Goal: Task Accomplishment & Management: Complete application form

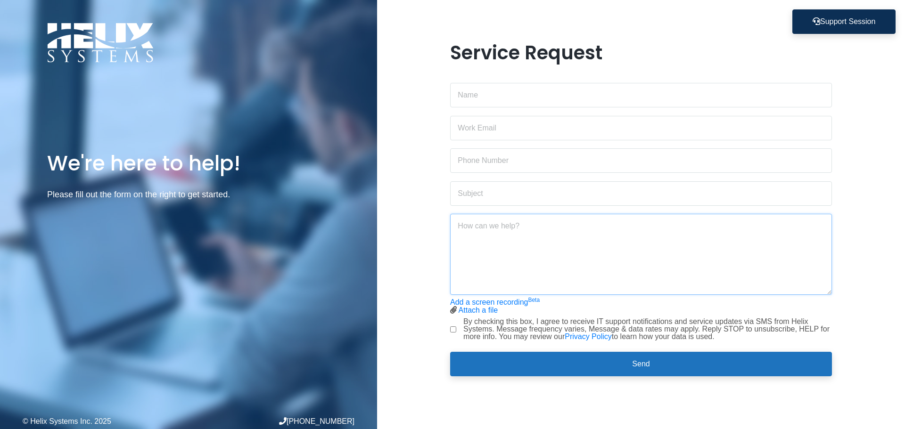
click at [517, 245] on textarea at bounding box center [641, 254] width 382 height 81
type textarea "Citrix"
click at [499, 209] on div "Citrix" at bounding box center [641, 250] width 382 height 89
click at [489, 232] on textarea "Citrix" at bounding box center [641, 254] width 382 height 81
click at [525, 98] on input "text" at bounding box center [641, 95] width 382 height 25
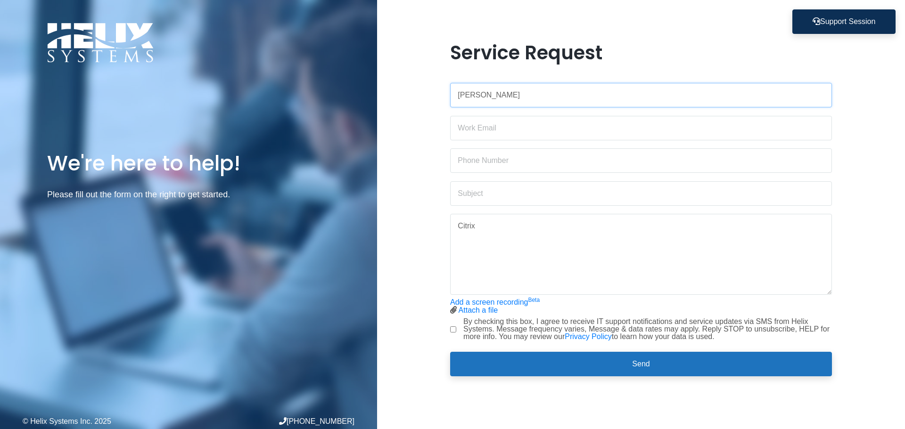
type input "[PERSON_NAME]"
type input "[PERSON_NAME][EMAIL_ADDRESS][DOMAIN_NAME]"
click at [504, 227] on textarea "Citrix" at bounding box center [641, 254] width 382 height 81
click at [512, 264] on textarea "Citrix" at bounding box center [641, 254] width 382 height 81
click at [495, 242] on textarea "Citrix Give us a call around 3pm" at bounding box center [641, 254] width 382 height 81
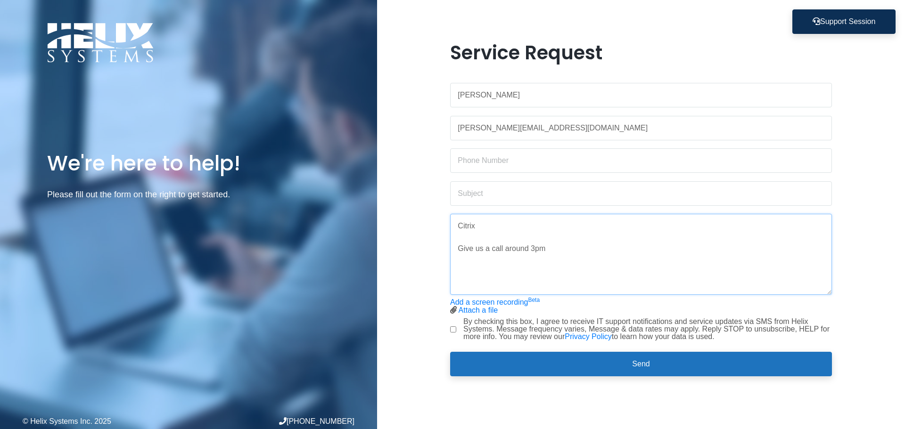
click at [477, 219] on textarea "Citrix Give us a call around 3pm" at bounding box center [641, 254] width 382 height 81
click at [455, 281] on textarea "Hi there, We are in need of an additional program on our computers to access a …" at bounding box center [641, 254] width 382 height 81
click at [555, 251] on textarea "Hi there, We are in need of an additional program on our computers to access a …" at bounding box center [641, 254] width 382 height 81
click at [546, 262] on textarea "Hi there, We are in need of an additional program on our computers to access a …" at bounding box center [641, 254] width 382 height 81
click at [528, 235] on textarea "Hi there, We are in need of an additional program on our computers to access a …" at bounding box center [641, 254] width 382 height 81
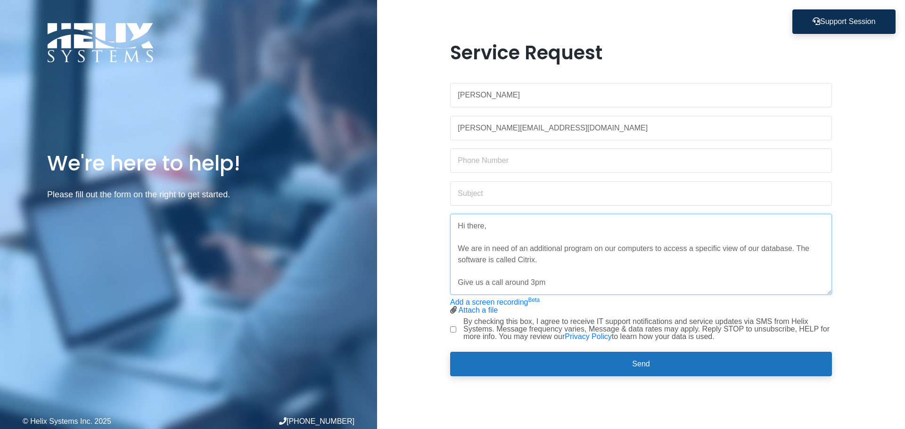
click at [540, 245] on textarea "Hi there, We are in need of an additional program on our computers to access a …" at bounding box center [641, 254] width 382 height 81
click at [567, 262] on textarea "Hi there, We are in need of an additional program on our computers to access a …" at bounding box center [641, 254] width 382 height 81
click at [611, 256] on textarea "Hi there, We are in need of an additional program on our computers to access a …" at bounding box center [641, 254] width 382 height 81
click at [603, 266] on textarea "Hi there, We are in need of an additional program on our computers to access a …" at bounding box center [641, 254] width 382 height 81
click at [618, 253] on textarea "Hi there, We are in need of an additional program on our computers to access a …" at bounding box center [641, 254] width 382 height 81
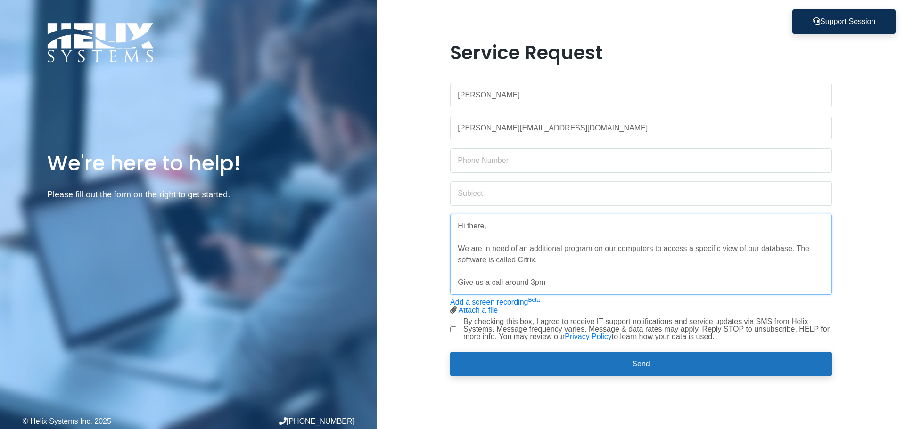
click at [618, 270] on textarea "Hi there, We are in need of an additional program on our computers to access a …" at bounding box center [641, 254] width 382 height 81
click at [619, 262] on textarea "Hi there, We are in need of an additional program on our computers to access a …" at bounding box center [641, 254] width 382 height 81
click at [687, 261] on textarea "Hi there, We are in need of an additional program on our computers to access a …" at bounding box center [641, 254] width 382 height 81
type textarea "Hi there, We are in need of an additional program on our computers to access a …"
click at [547, 161] on input "text" at bounding box center [641, 160] width 382 height 25
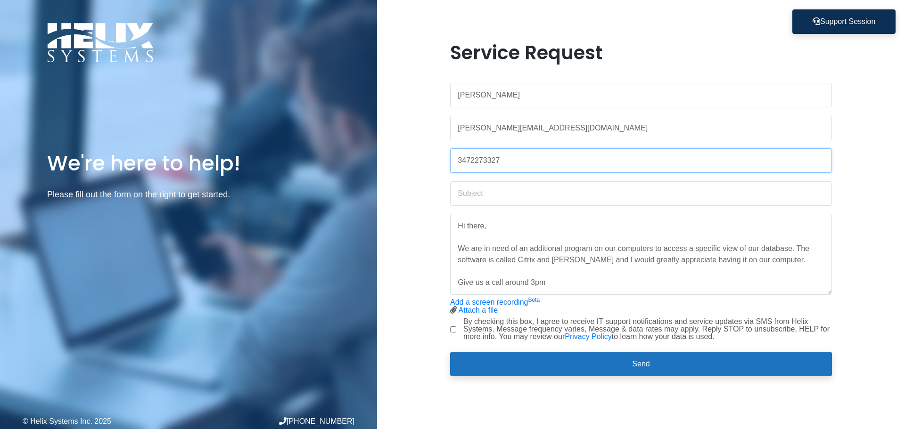
type input "3472273327"
click at [514, 187] on input "text" at bounding box center [641, 193] width 382 height 25
type input "Installing Citrix on Two Fiver Laptops"
click at [578, 287] on textarea "Hi there, We are in need of an additional program on our computers to access a …" at bounding box center [641, 254] width 382 height 81
click at [460, 283] on textarea "Hi there, We are in need of an additional program on our computers to access a …" at bounding box center [641, 254] width 382 height 81
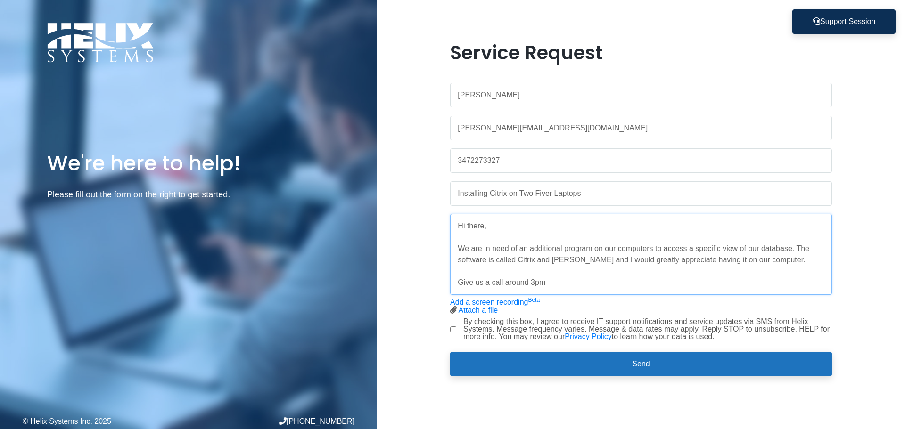
click at [460, 283] on textarea "Hi there, We are in need of an additional program on our computers to access a …" at bounding box center [641, 254] width 382 height 81
drag, startPoint x: 528, startPoint y: 283, endPoint x: 496, endPoint y: 283, distance: 31.6
click at [496, 283] on textarea "Hi there, We are in need of an additional program on our computers to access a …" at bounding box center [641, 254] width 382 height 81
click at [499, 284] on textarea "Hi there, We are in need of an additional program on our computers to access a …" at bounding box center [641, 254] width 382 height 81
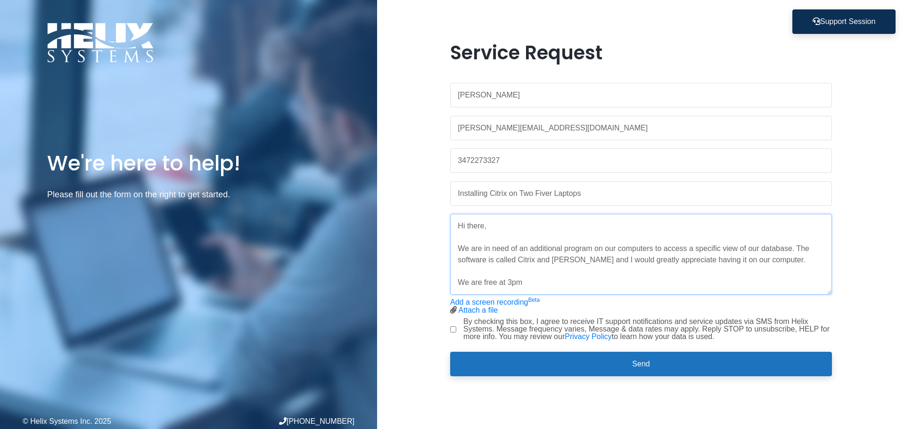
click at [549, 284] on textarea "Hi there, We are in need of an additional program on our computers to access a …" at bounding box center [641, 254] width 382 height 81
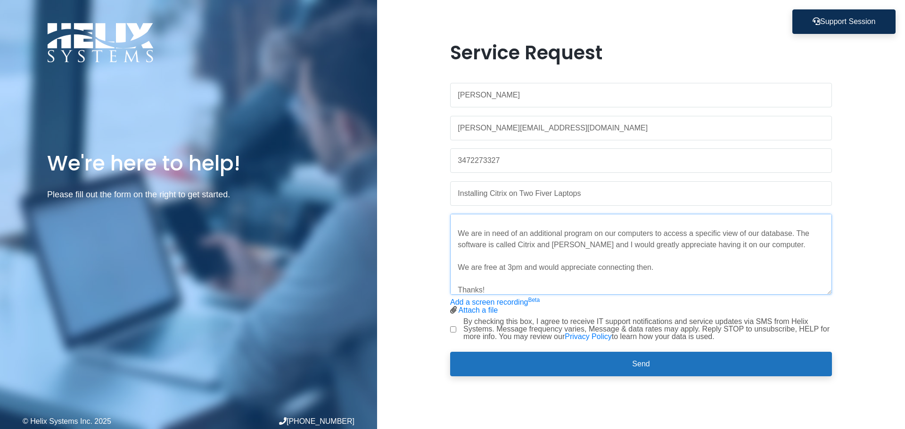
type textarea "Hi there, We are in need of an additional program on our computers to access a …"
click at [456, 330] on div "By checking this box, I agree to receive IT support notifications and service u…" at bounding box center [641, 329] width 382 height 23
click at [452, 332] on input "By checking this box, I agree to receive IT support notifications and service u…" at bounding box center [453, 330] width 6 height 6
checkbox input "true"
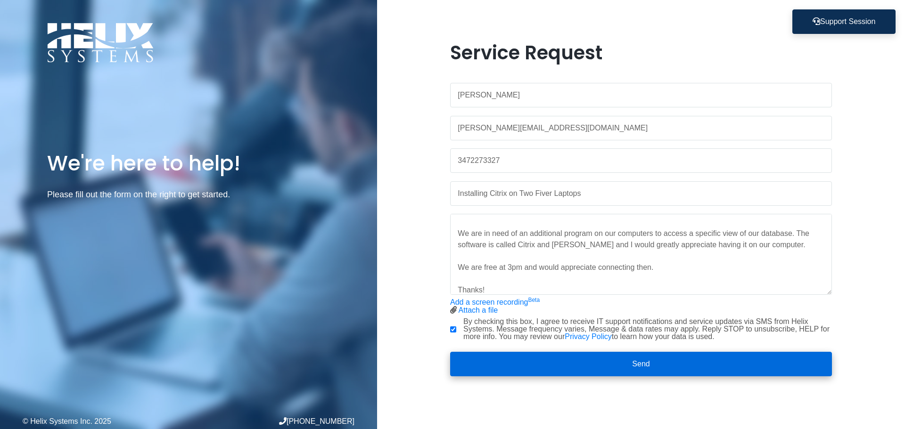
click at [512, 367] on button "Send" at bounding box center [641, 364] width 382 height 25
